Goal: Task Accomplishment & Management: Use online tool/utility

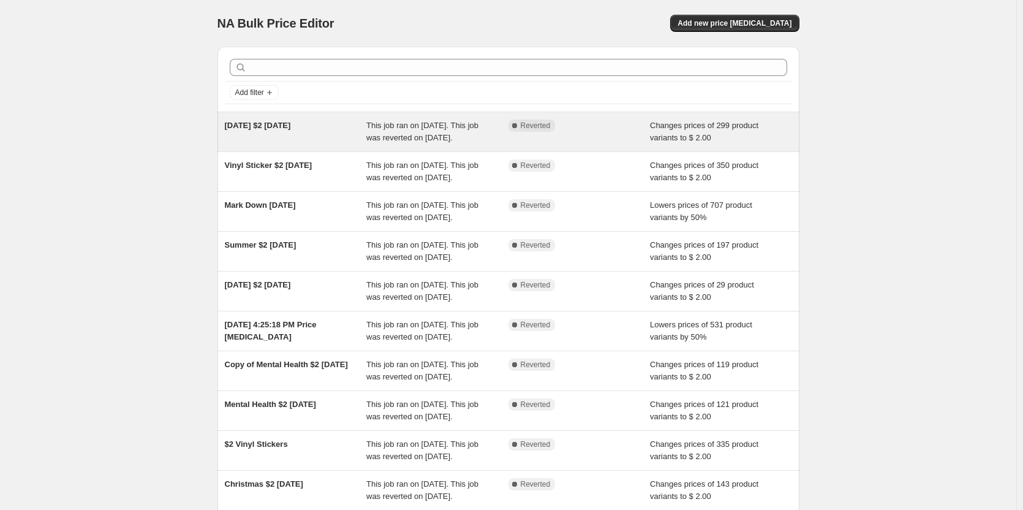
click at [280, 125] on span "[DATE] $2 [DATE]" at bounding box center [258, 125] width 66 height 9
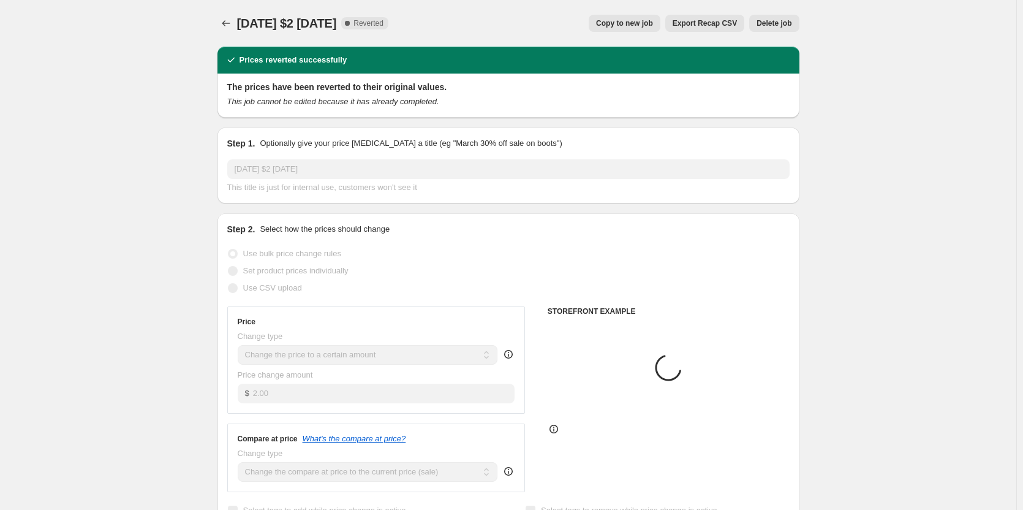
select select "collection"
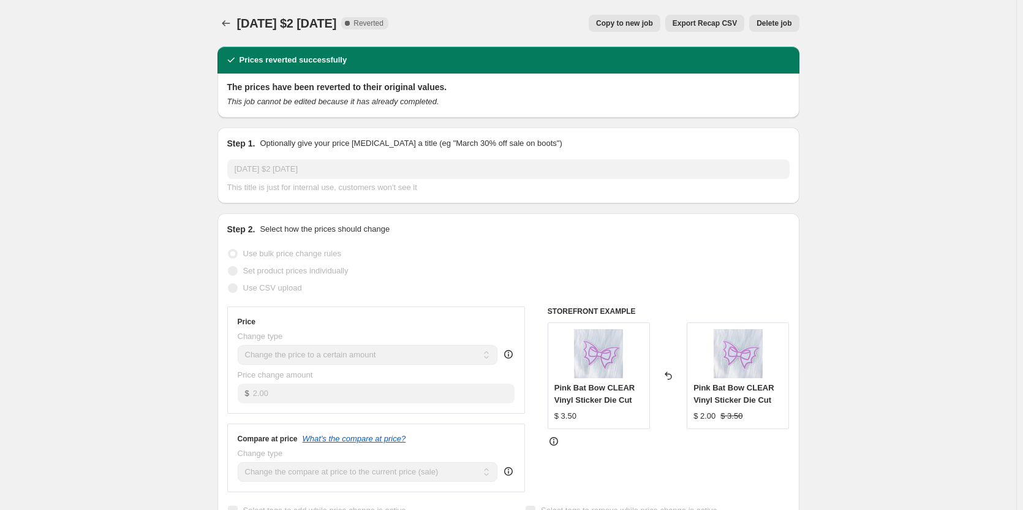
click at [647, 22] on span "Copy to new job" at bounding box center [624, 23] width 57 height 10
select select "collection"
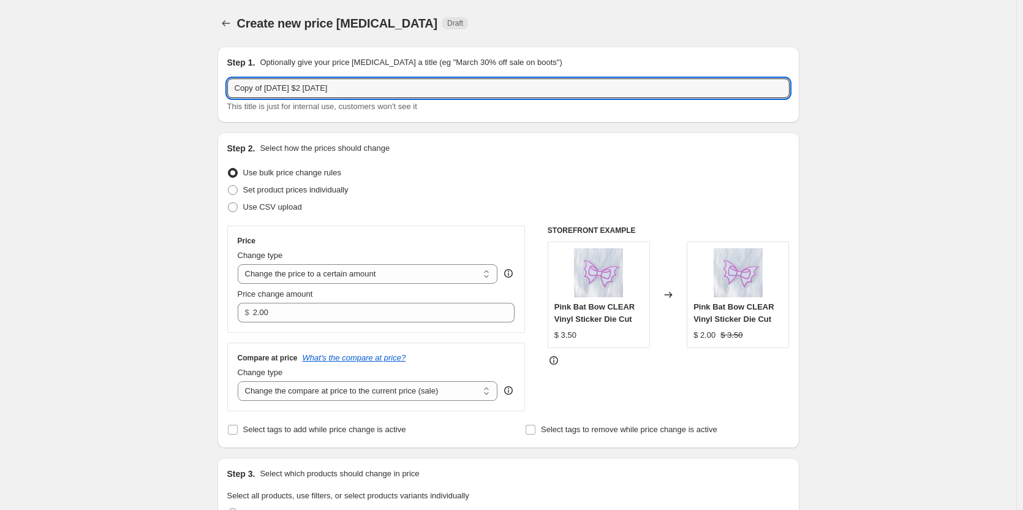
drag, startPoint x: 267, startPoint y: 93, endPoint x: 197, endPoint y: 84, distance: 70.4
click at [343, 88] on input "[DATE] $2 [DATE]" at bounding box center [508, 88] width 562 height 20
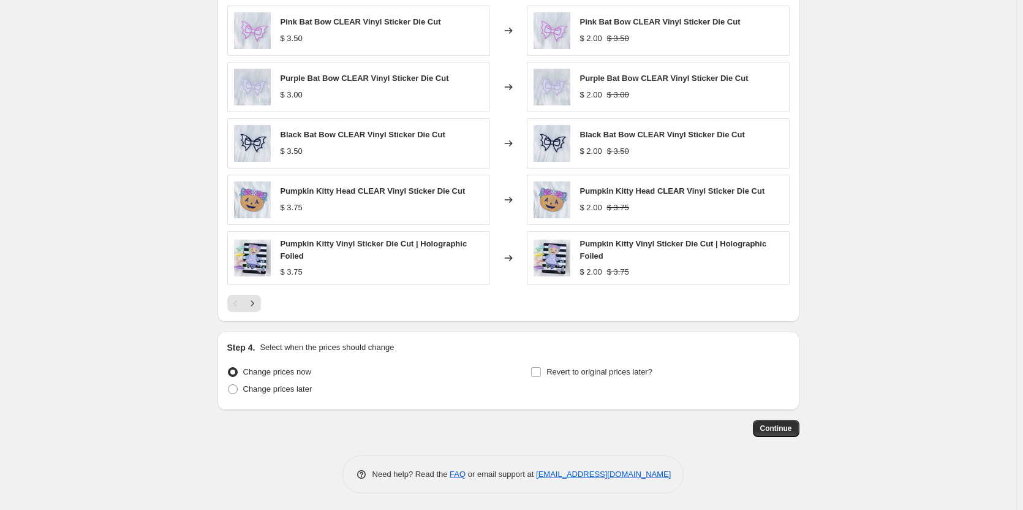
scroll to position [743, 0]
type input "[DATE] $2 [DATE] September"
click at [278, 389] on span "Change prices later" at bounding box center [277, 386] width 69 height 9
click at [229, 383] on input "Change prices later" at bounding box center [228, 382] width 1 height 1
radio input "true"
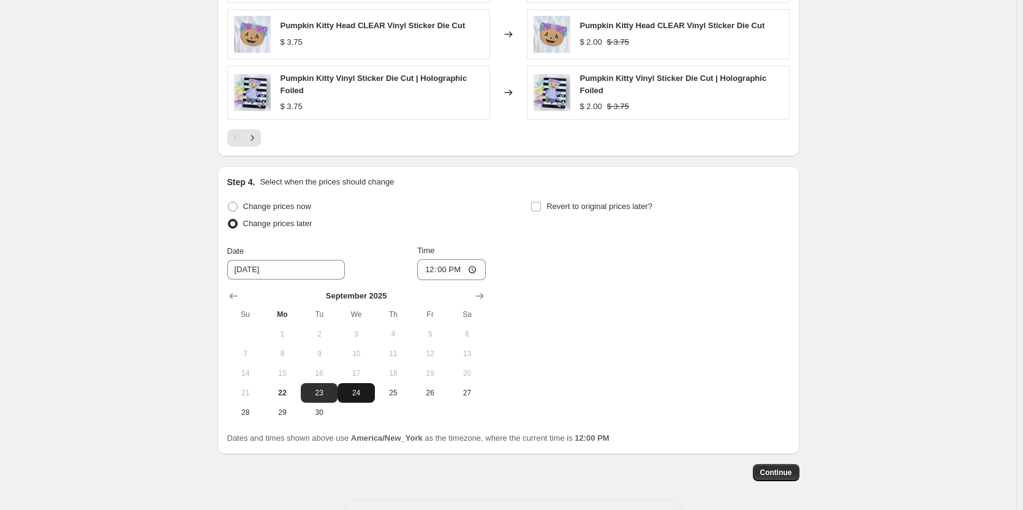
scroll to position [927, 0]
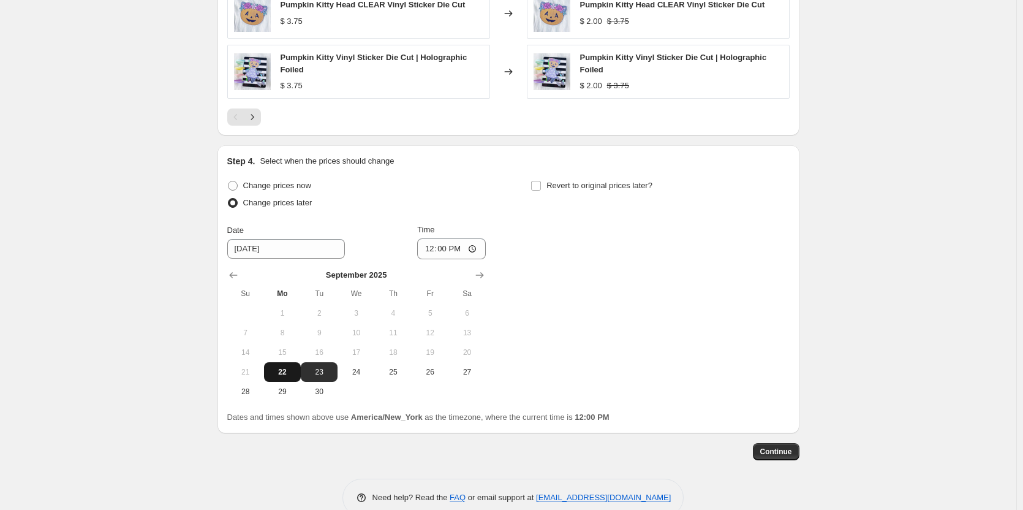
click at [286, 377] on span "22" at bounding box center [282, 372] width 27 height 10
type input "[DATE]"
click at [442, 250] on input "12:00" at bounding box center [451, 248] width 69 height 21
click at [455, 249] on input "12:00" at bounding box center [451, 248] width 69 height 21
type input "00:00"
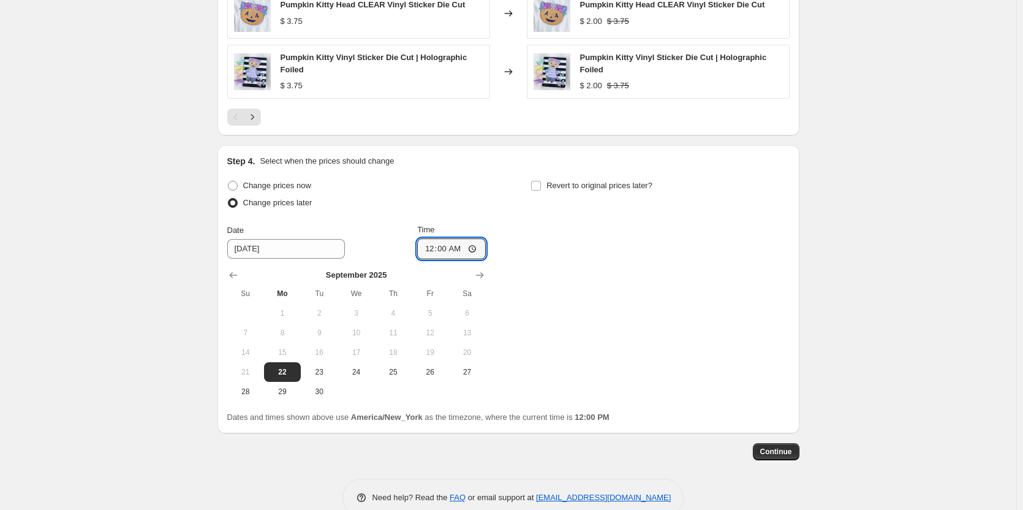
click at [562, 240] on div "Change prices now Change prices later Date 9/22/2025 Time 00:00 September 2025 …" at bounding box center [508, 289] width 562 height 224
click at [541, 189] on input "Revert to original prices later?" at bounding box center [536, 186] width 10 height 10
checkbox input "true"
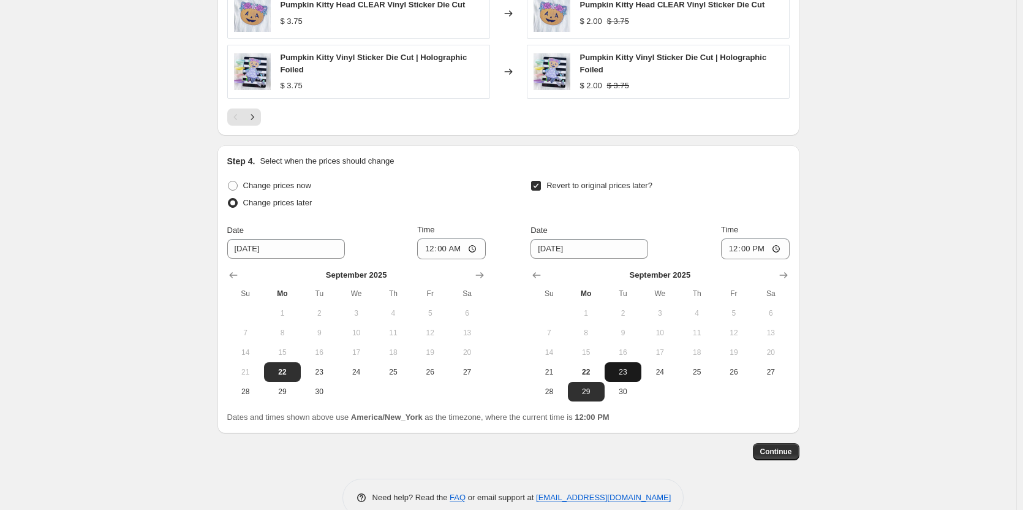
click at [630, 374] on span "23" at bounding box center [623, 372] width 27 height 10
type input "[DATE]"
click at [735, 248] on input "12:00" at bounding box center [755, 248] width 69 height 21
type input "23:59"
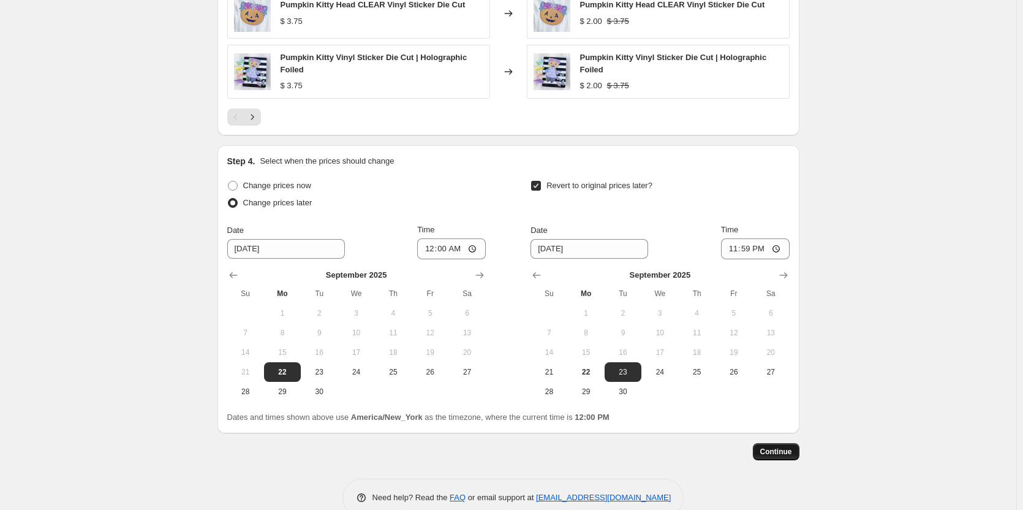
click at [774, 453] on span "Continue" at bounding box center [776, 452] width 32 height 10
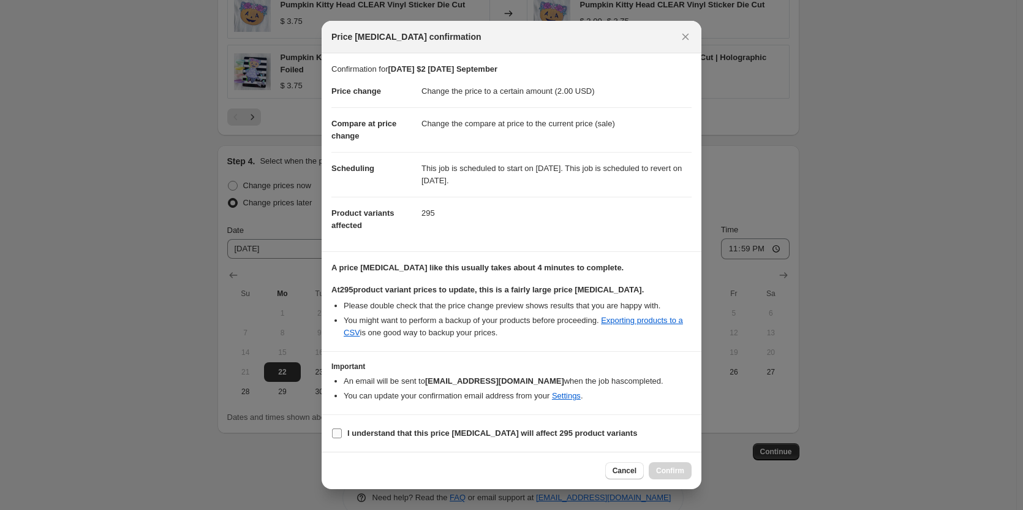
click at [345, 428] on label "I understand that this price change job will affect 295 product variants" at bounding box center [484, 433] width 306 height 17
click at [342, 428] on input "I understand that this price change job will affect 295 product variants" at bounding box center [337, 433] width 10 height 10
checkbox input "true"
click at [664, 467] on span "Confirm" at bounding box center [670, 471] width 28 height 10
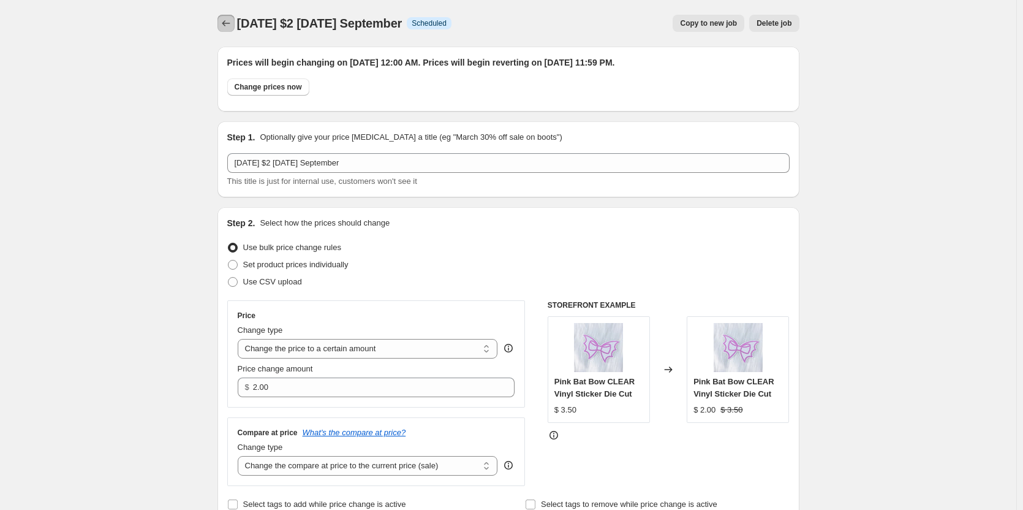
click at [226, 17] on button "Price change jobs" at bounding box center [225, 23] width 17 height 17
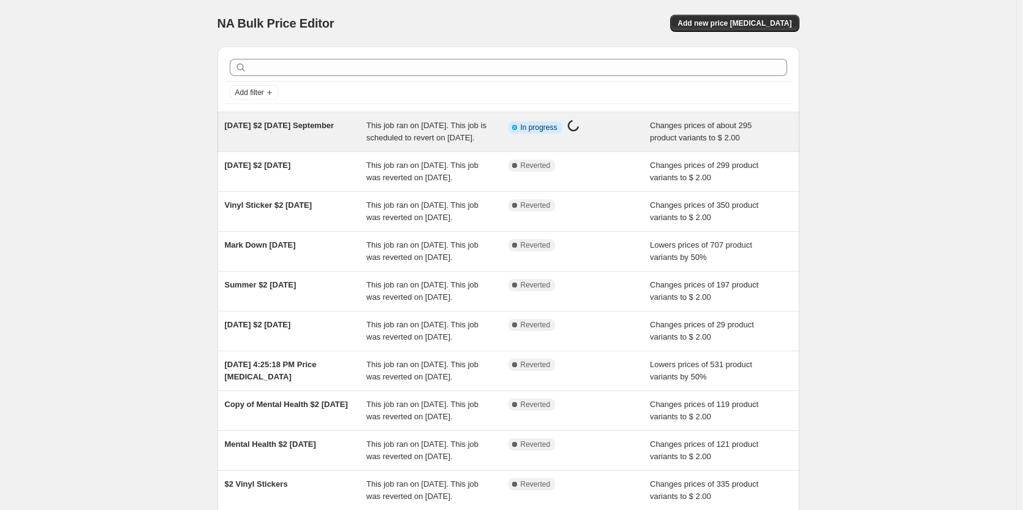
click at [288, 126] on span "[DATE] $2 [DATE] September" at bounding box center [280, 125] width 110 height 9
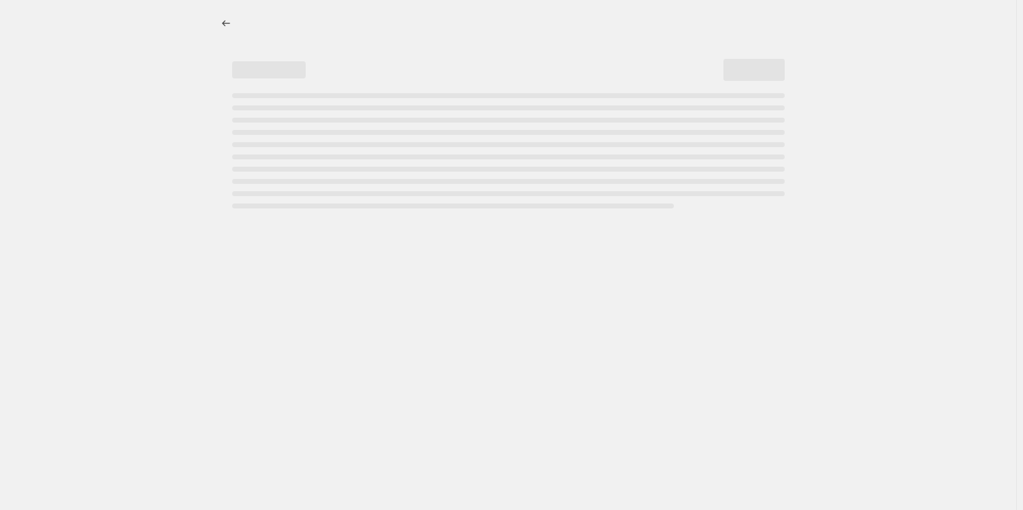
select select "collection"
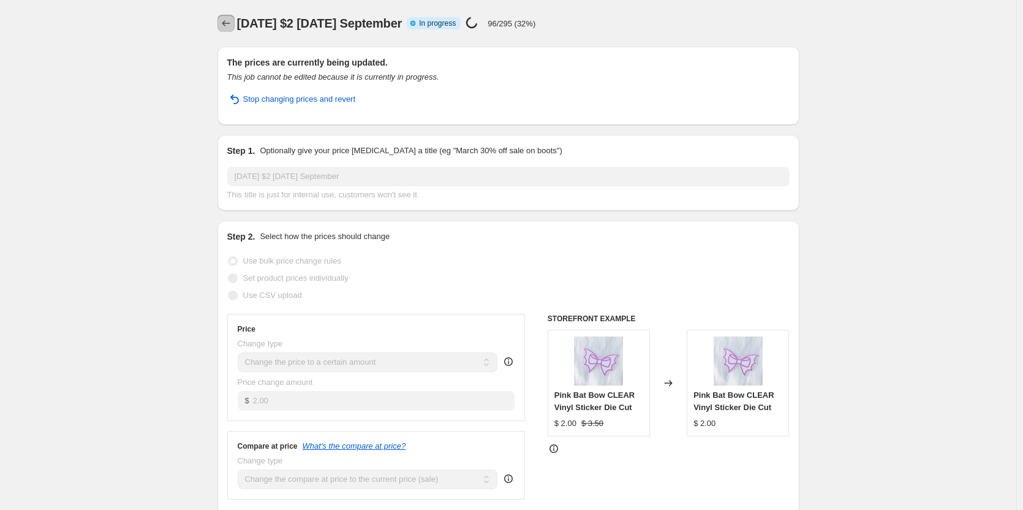
click at [232, 28] on icon "Price change jobs" at bounding box center [226, 23] width 12 height 12
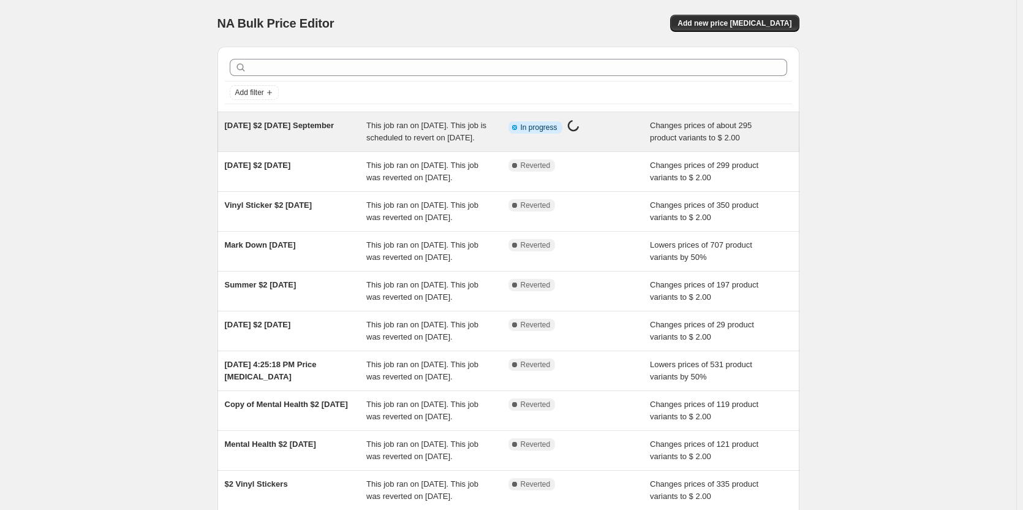
click at [267, 124] on span "[DATE] $2 [DATE] September" at bounding box center [280, 125] width 110 height 9
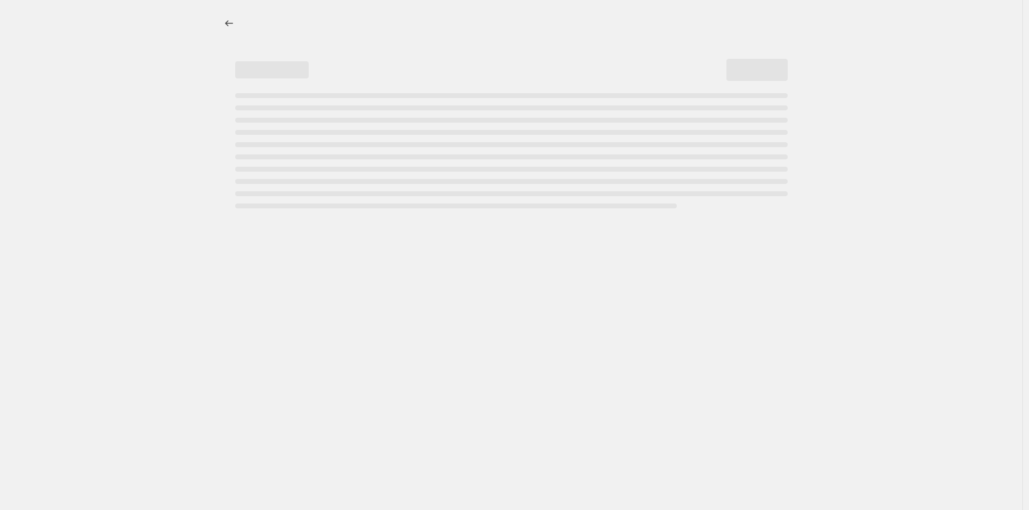
select select "collection"
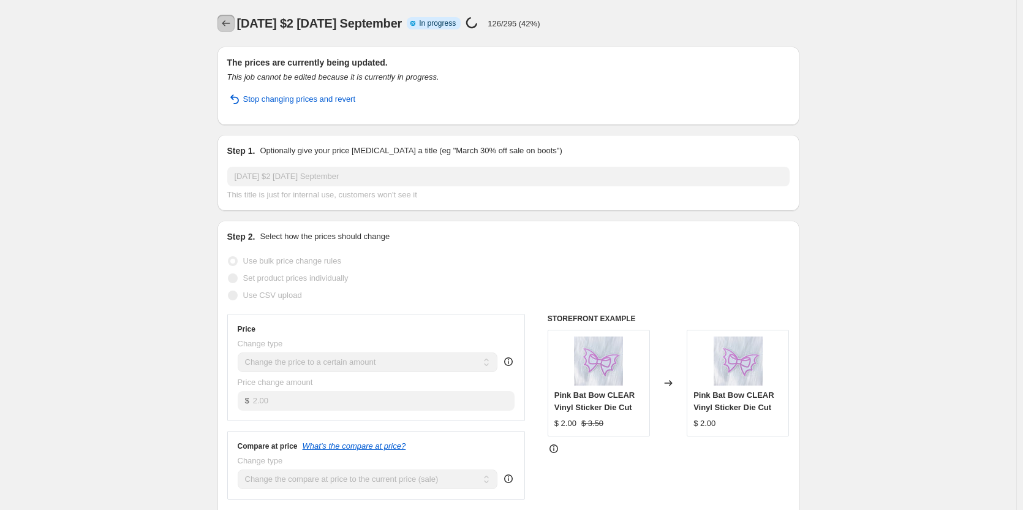
click at [229, 23] on icon "Price change jobs" at bounding box center [226, 23] width 12 height 12
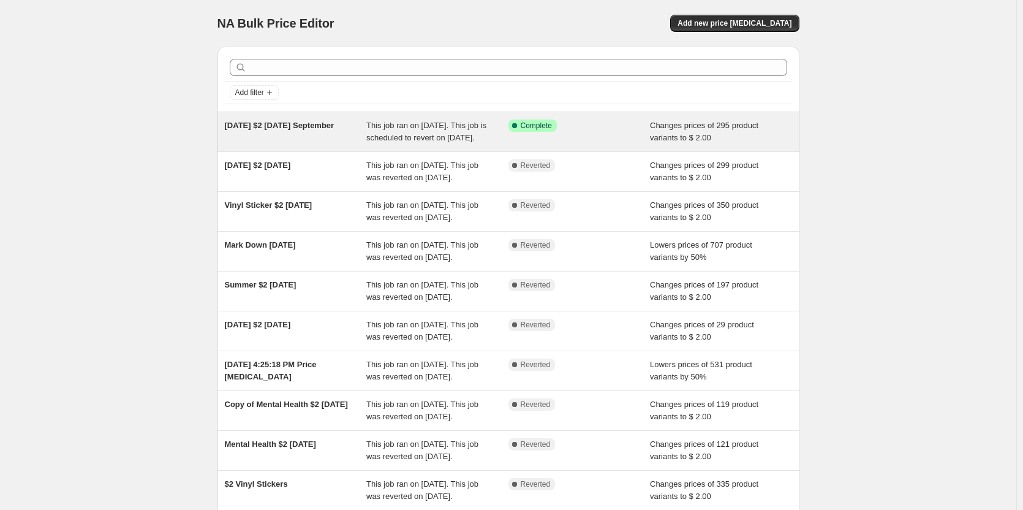
click at [282, 127] on span "[DATE] $2 [DATE] September" at bounding box center [280, 125] width 110 height 9
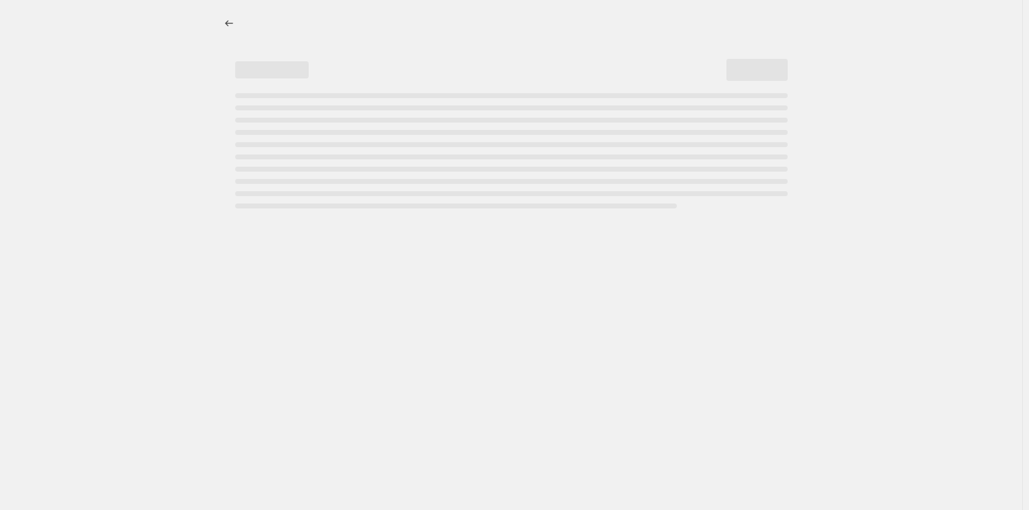
select select "collection"
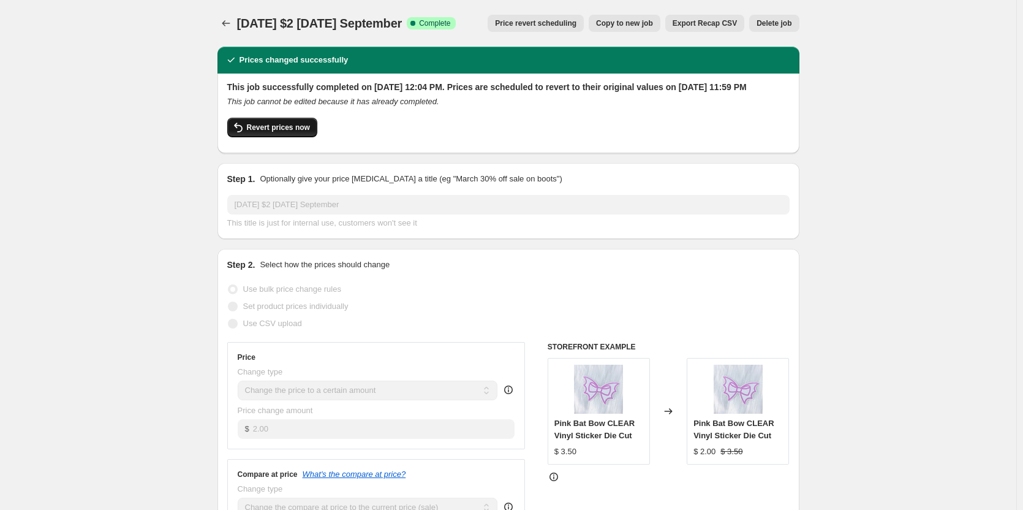
click at [270, 132] on span "Revert prices now" at bounding box center [278, 128] width 63 height 10
checkbox input "false"
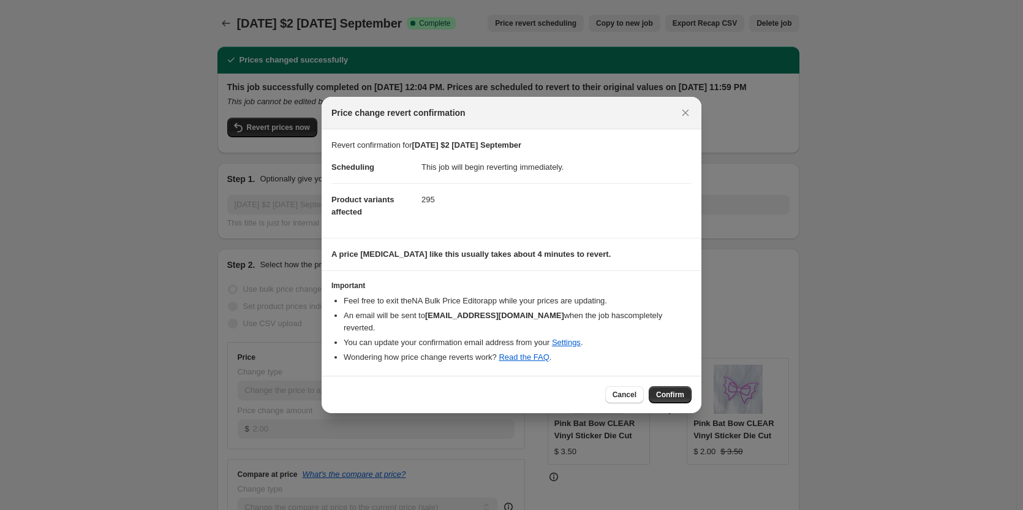
click at [670, 390] on span "Confirm" at bounding box center [670, 395] width 28 height 10
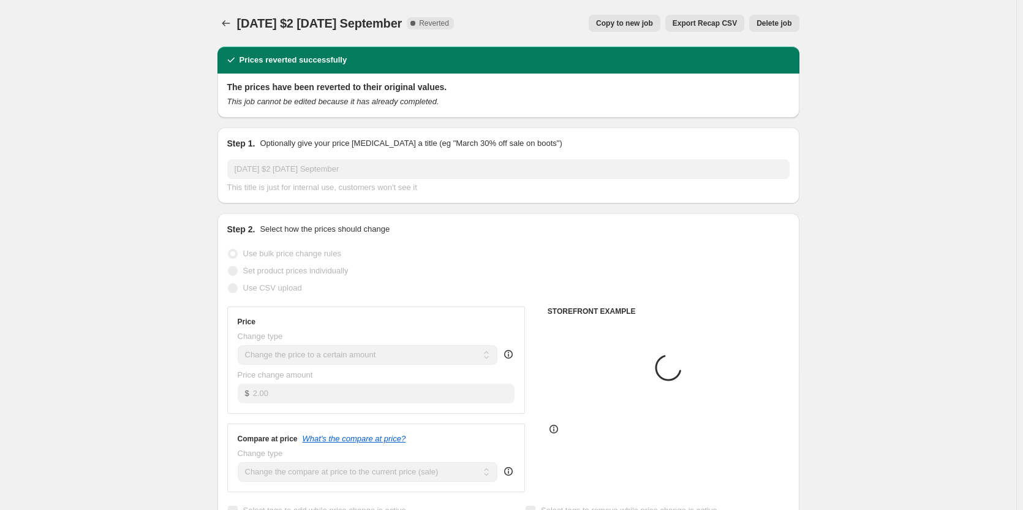
select select "collection"
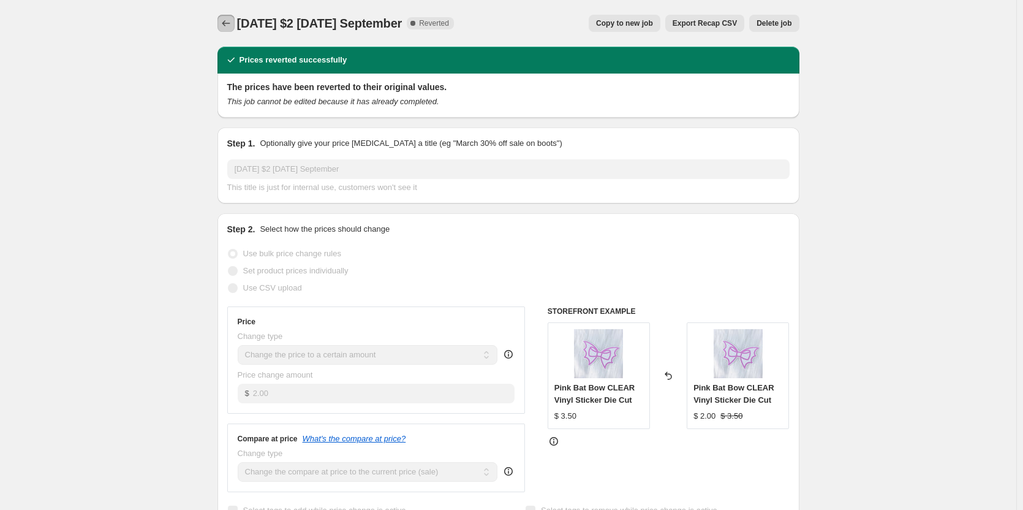
click at [226, 23] on icon "Price change jobs" at bounding box center [226, 23] width 8 height 6
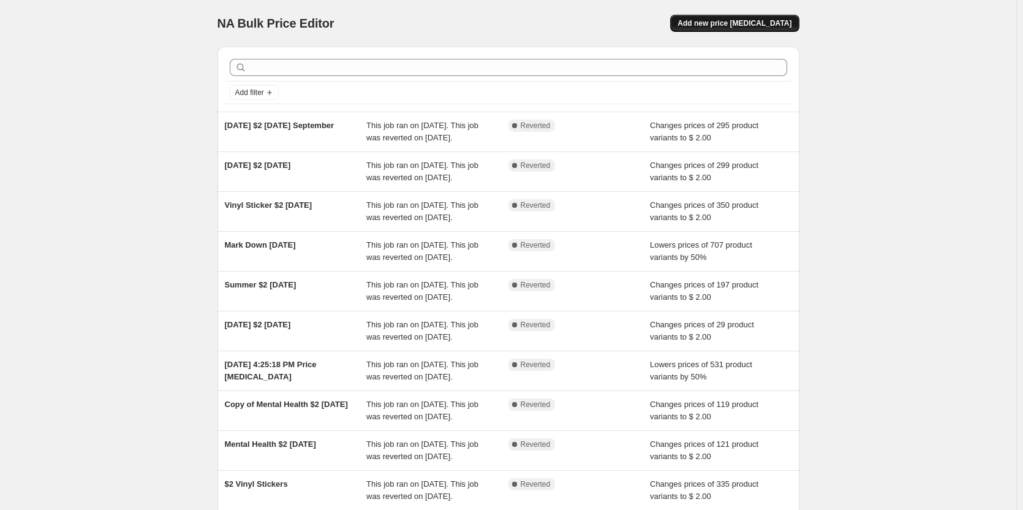
click at [749, 18] on button "Add new price [MEDICAL_DATA]" at bounding box center [734, 23] width 129 height 17
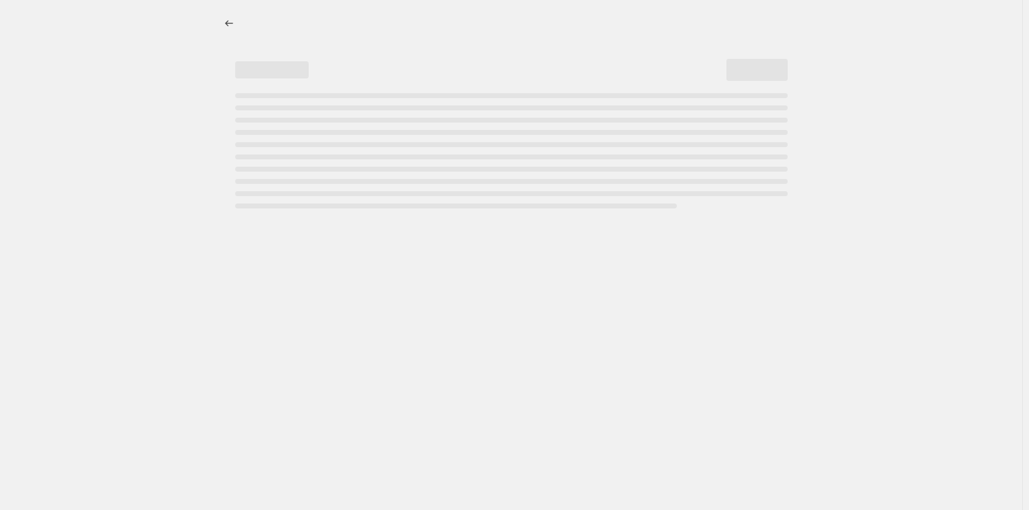
select select "percentage"
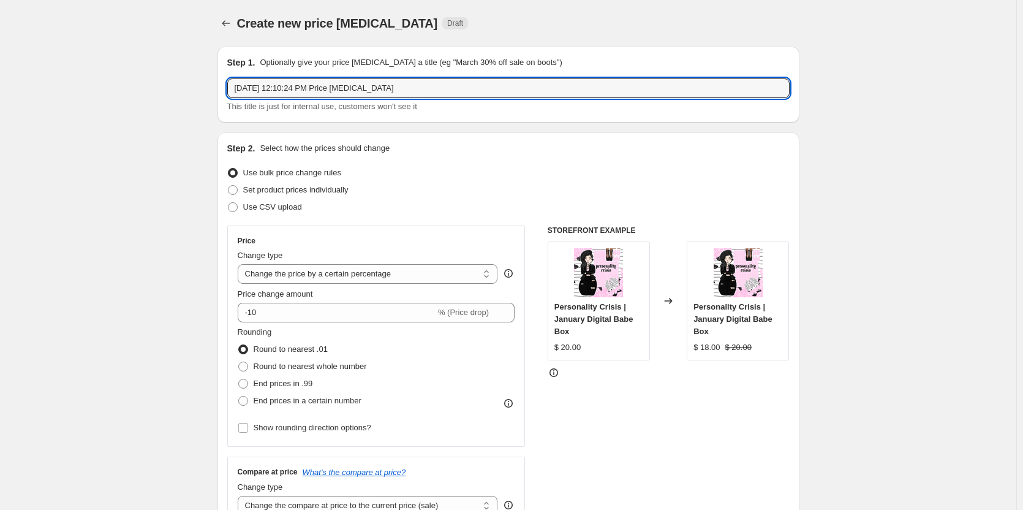
drag, startPoint x: 414, startPoint y: 81, endPoint x: 167, endPoint y: 54, distance: 248.4
type input "$2 Tues Halloween Stickers"
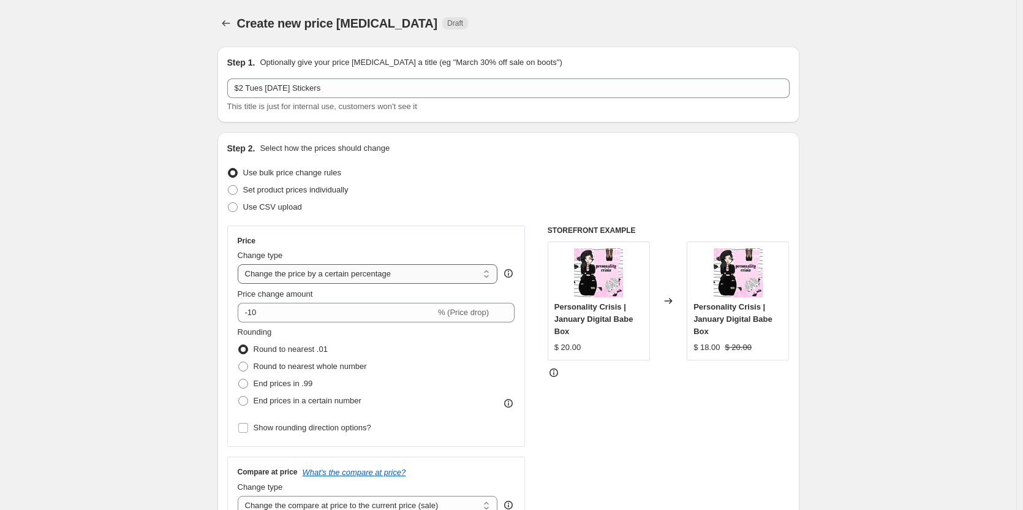
drag, startPoint x: 318, startPoint y: 273, endPoint x: 307, endPoint y: 283, distance: 15.2
click at [317, 273] on select "Change the price to a certain amount Change the price by a certain amount Chang…" at bounding box center [368, 274] width 260 height 20
select select "by"
click at [240, 264] on select "Change the price to a certain amount Change the price by a certain amount Chang…" at bounding box center [368, 274] width 260 height 20
type input "-10.00"
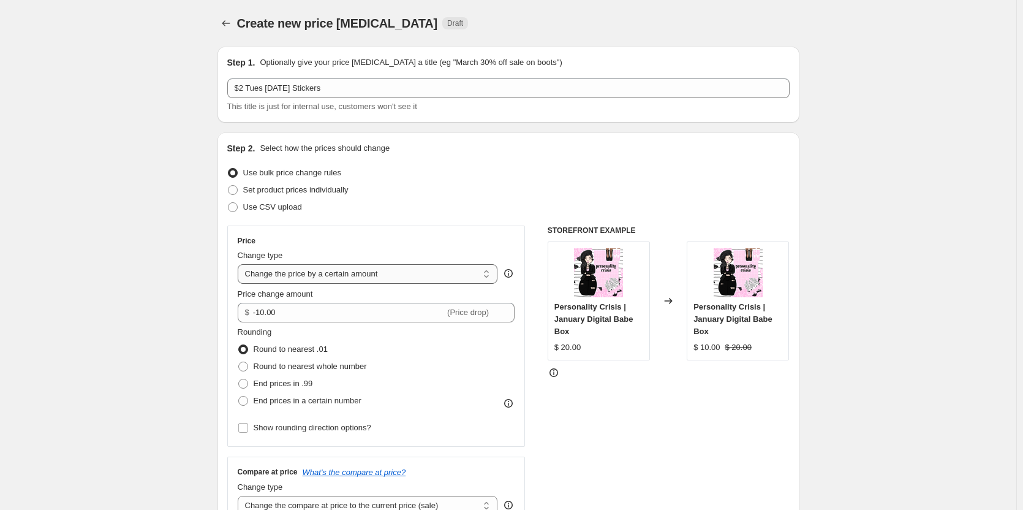
click at [342, 278] on select "Change the price to a certain amount Change the price by a certain amount Chang…" at bounding box center [368, 274] width 260 height 20
select select "to"
click at [240, 264] on select "Change the price to a certain amount Change the price by a certain amount Chang…" at bounding box center [368, 274] width 260 height 20
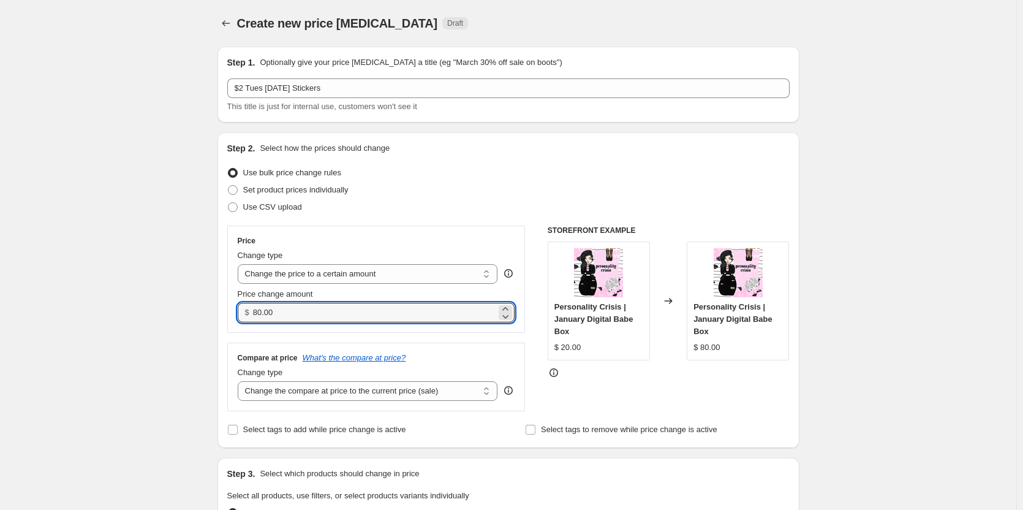
drag, startPoint x: 328, startPoint y: 317, endPoint x: 170, endPoint y: 311, distance: 158.2
type input "2.00"
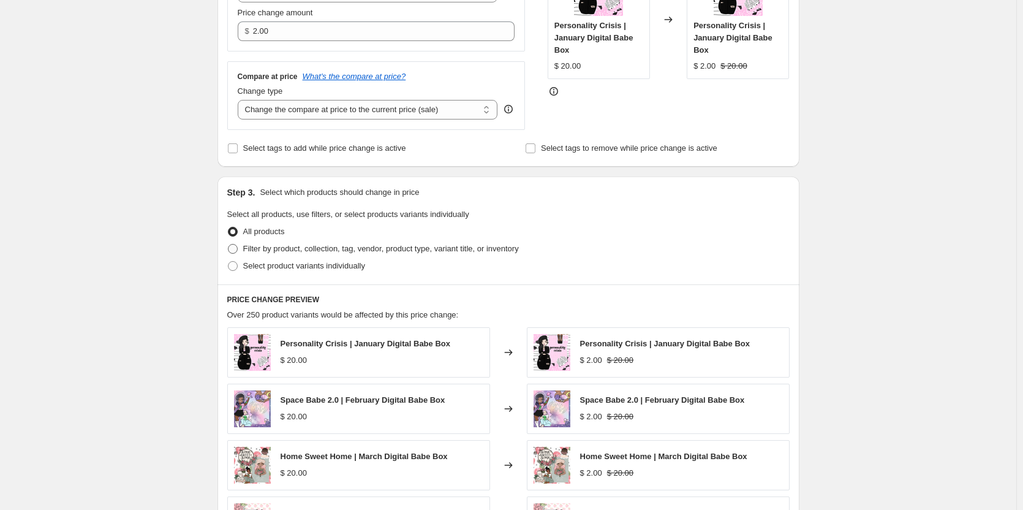
scroll to position [306, 0]
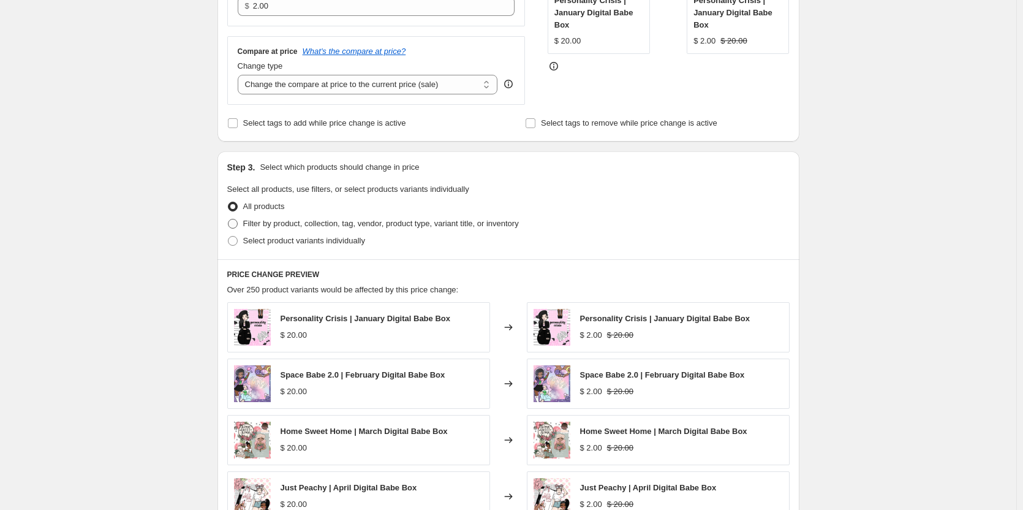
click at [259, 227] on span "Filter by product, collection, tag, vendor, product type, variant title, or inv…" at bounding box center [381, 223] width 276 height 9
click at [229, 219] on input "Filter by product, collection, tag, vendor, product type, variant title, or inv…" at bounding box center [228, 219] width 1 height 1
radio input "true"
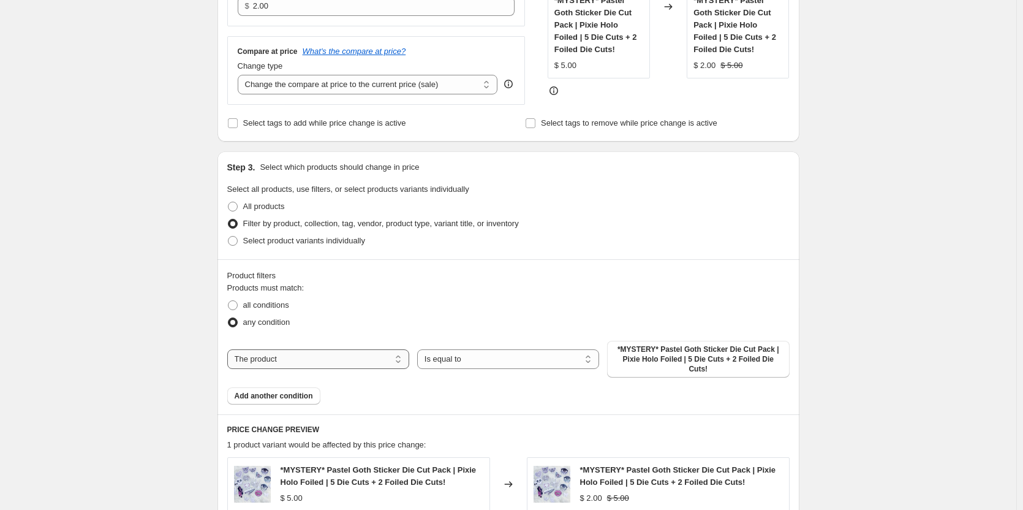
click at [358, 354] on select "The product The product's collection The product's tag The product's vendor The…" at bounding box center [318, 359] width 182 height 20
select select "collection"
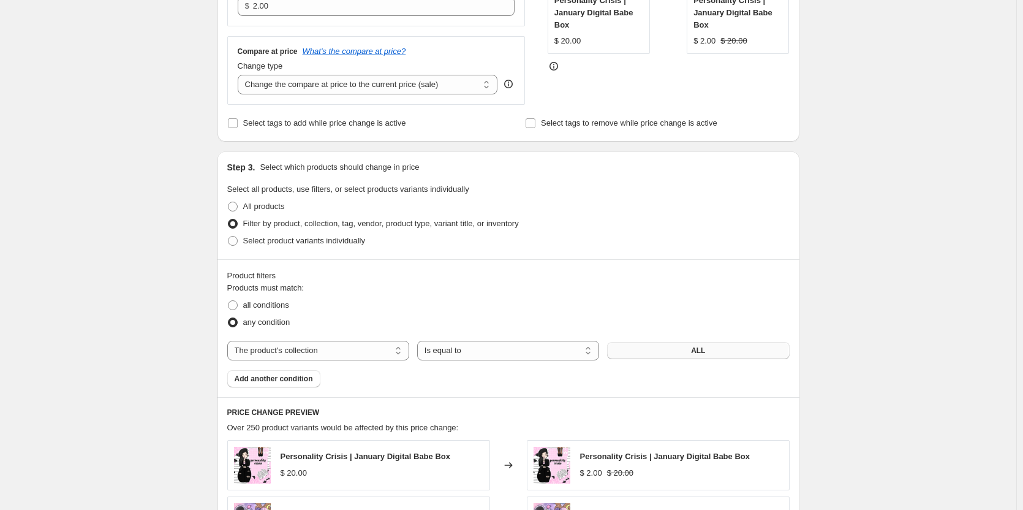
click at [656, 352] on button "ALL" at bounding box center [698, 350] width 182 height 17
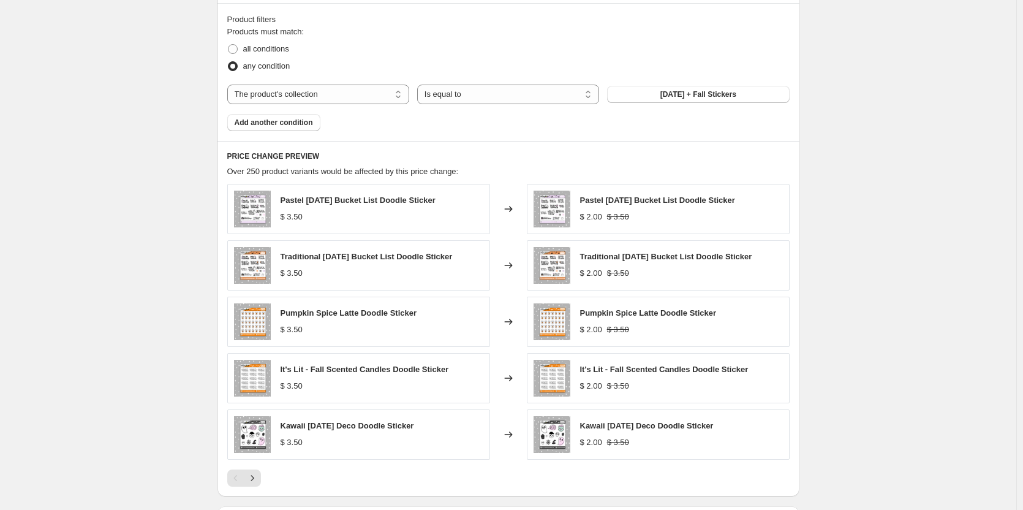
scroll to position [735, 0]
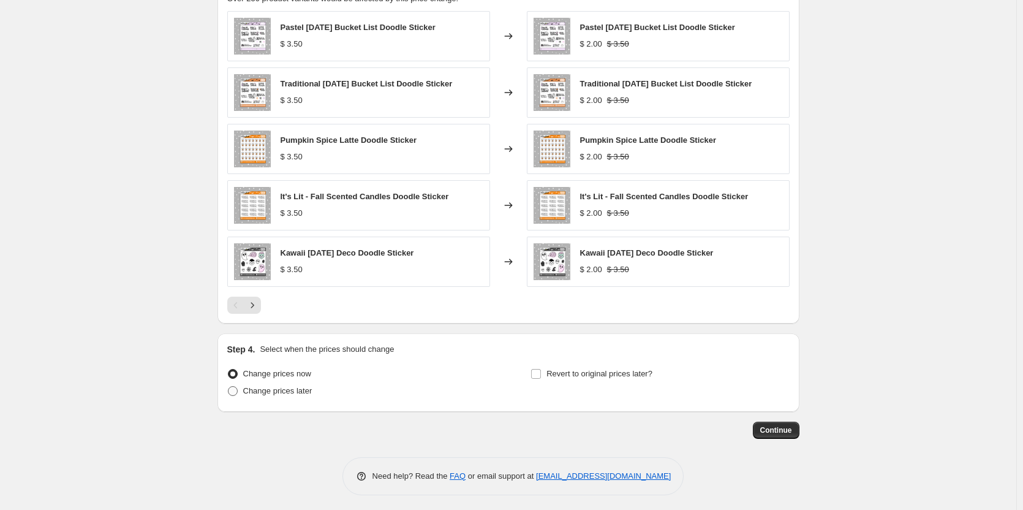
click at [294, 389] on span "Change prices later" at bounding box center [277, 390] width 69 height 9
click at [229, 387] on input "Change prices later" at bounding box center [228, 386] width 1 height 1
radio input "true"
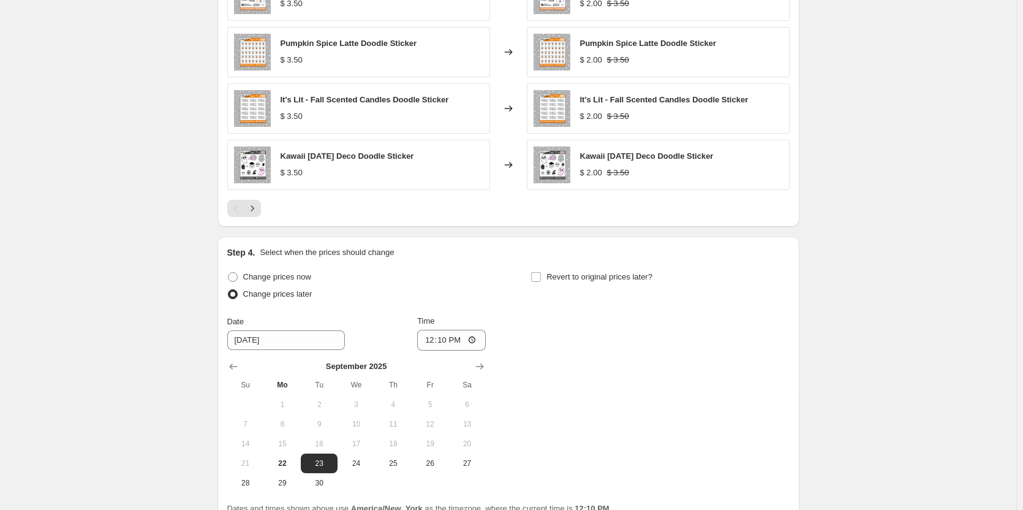
scroll to position [858, 0]
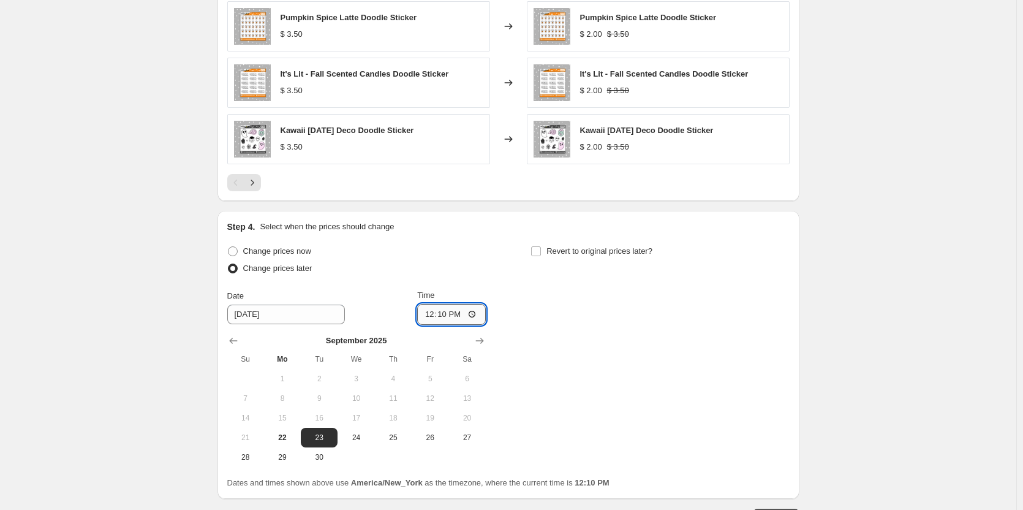
click at [444, 315] on input "12:10" at bounding box center [451, 314] width 69 height 21
click at [458, 317] on input "12:00" at bounding box center [451, 314] width 69 height 21
click at [441, 317] on input "00:00" at bounding box center [451, 314] width 69 height 21
click at [431, 317] on input "00:00" at bounding box center [451, 314] width 69 height 21
type input "01:00"
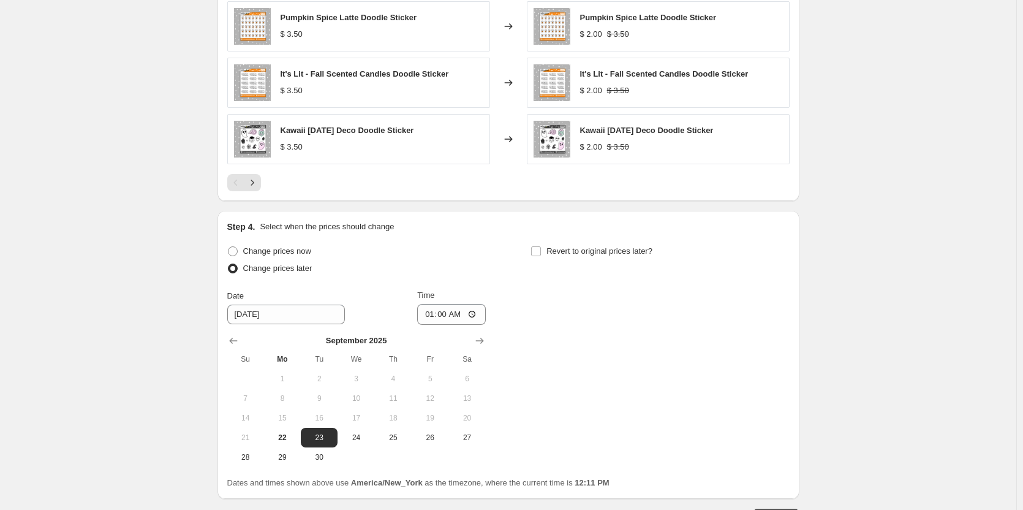
click at [575, 332] on div "Change prices now Change prices later Date 9/23/2025 Time 01:00 September 2025 …" at bounding box center [508, 355] width 562 height 224
click at [541, 254] on input "Revert to original prices later?" at bounding box center [536, 251] width 10 height 10
checkbox input "true"
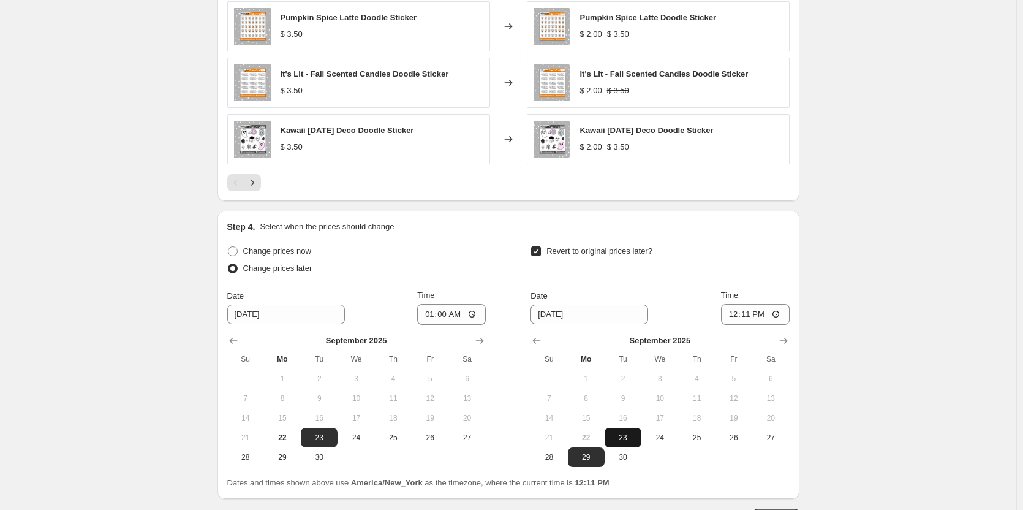
click at [625, 437] on span "23" at bounding box center [623, 438] width 27 height 10
type input "[DATE]"
click at [738, 318] on input "12:11" at bounding box center [755, 314] width 69 height 21
type input "23:59"
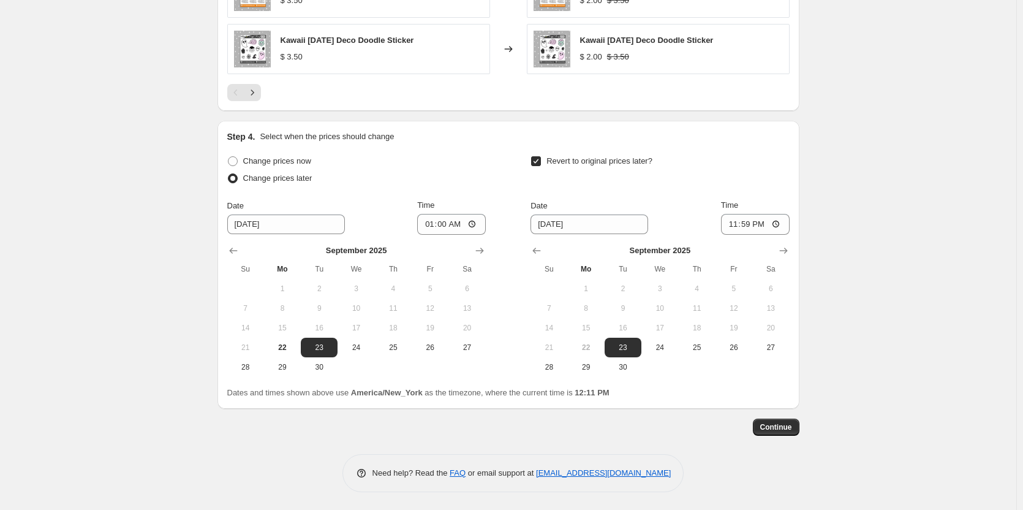
scroll to position [949, 0]
click at [774, 426] on span "Continue" at bounding box center [776, 427] width 32 height 10
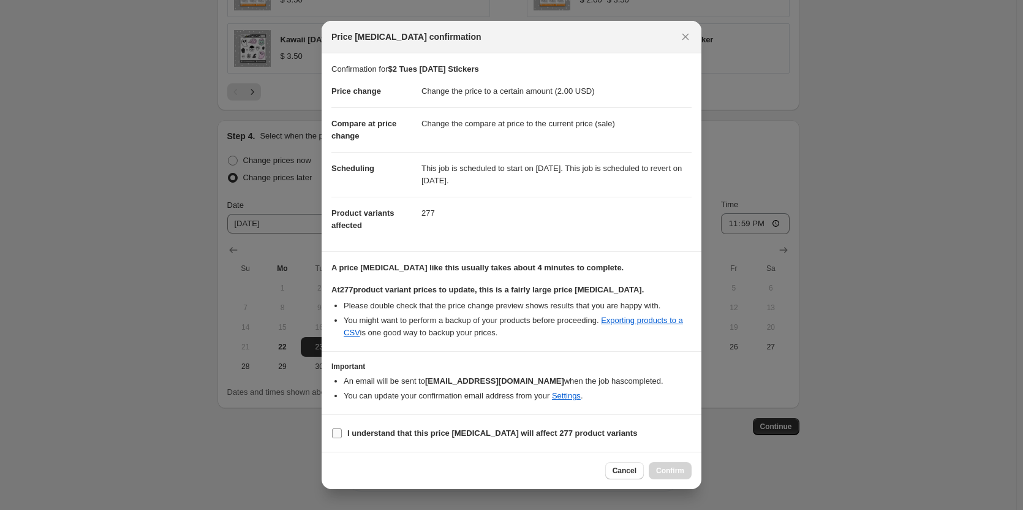
click at [368, 433] on b "I understand that this price change job will affect 277 product variants" at bounding box center [492, 432] width 290 height 9
click at [342, 433] on input "I understand that this price change job will affect 277 product variants" at bounding box center [337, 433] width 10 height 10
checkbox input "true"
click at [679, 470] on span "Confirm" at bounding box center [670, 471] width 28 height 10
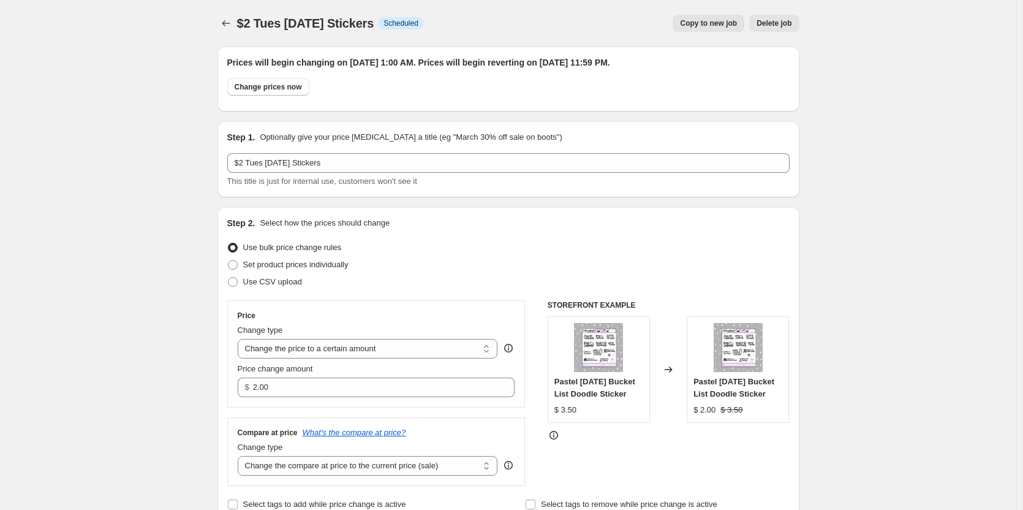
click at [233, 12] on div "$2 Tues Halloween Stickers. This page is ready $2 Tues Halloween Stickers Info …" at bounding box center [508, 23] width 582 height 47
click at [230, 16] on button "Price change jobs" at bounding box center [225, 23] width 17 height 17
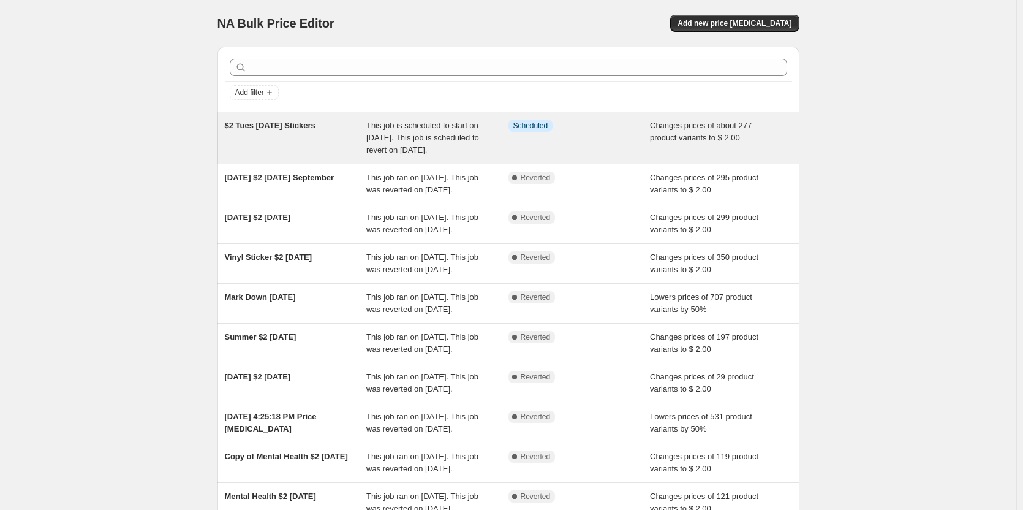
click at [249, 123] on span "$2 Tues Halloween Stickers" at bounding box center [270, 125] width 91 height 9
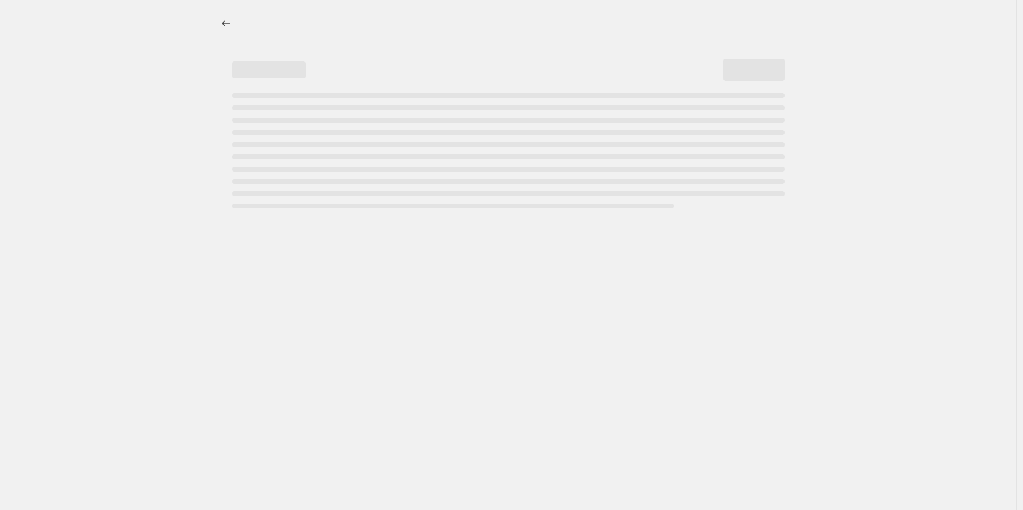
select select "collection"
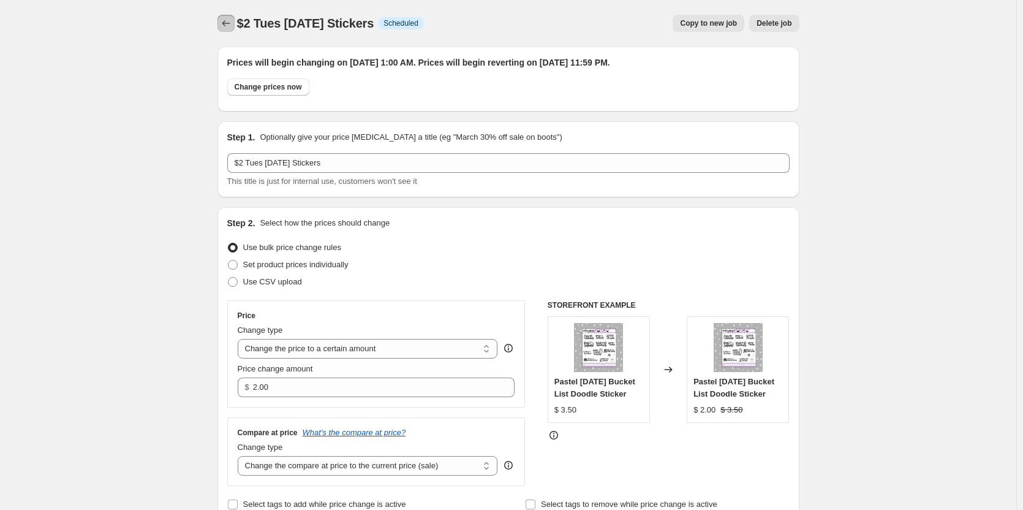
click at [230, 25] on icon "Price change jobs" at bounding box center [226, 23] width 12 height 12
